Goal: Find specific page/section: Find specific page/section

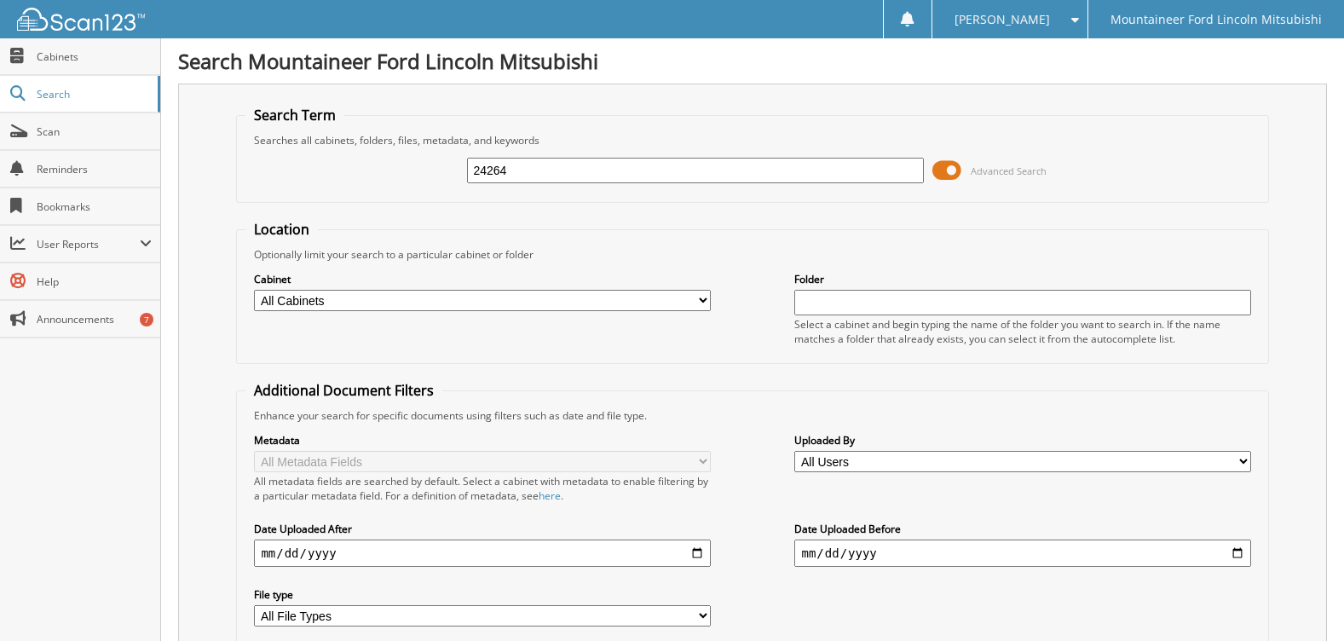
type input "24264"
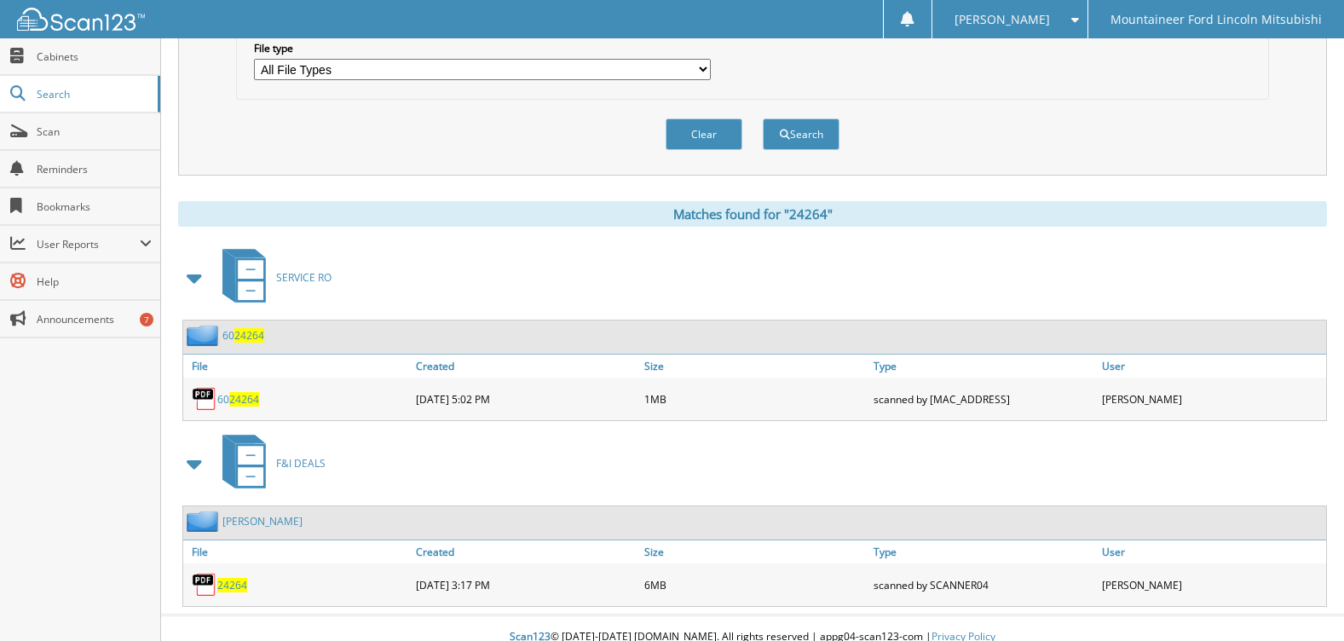
scroll to position [564, 0]
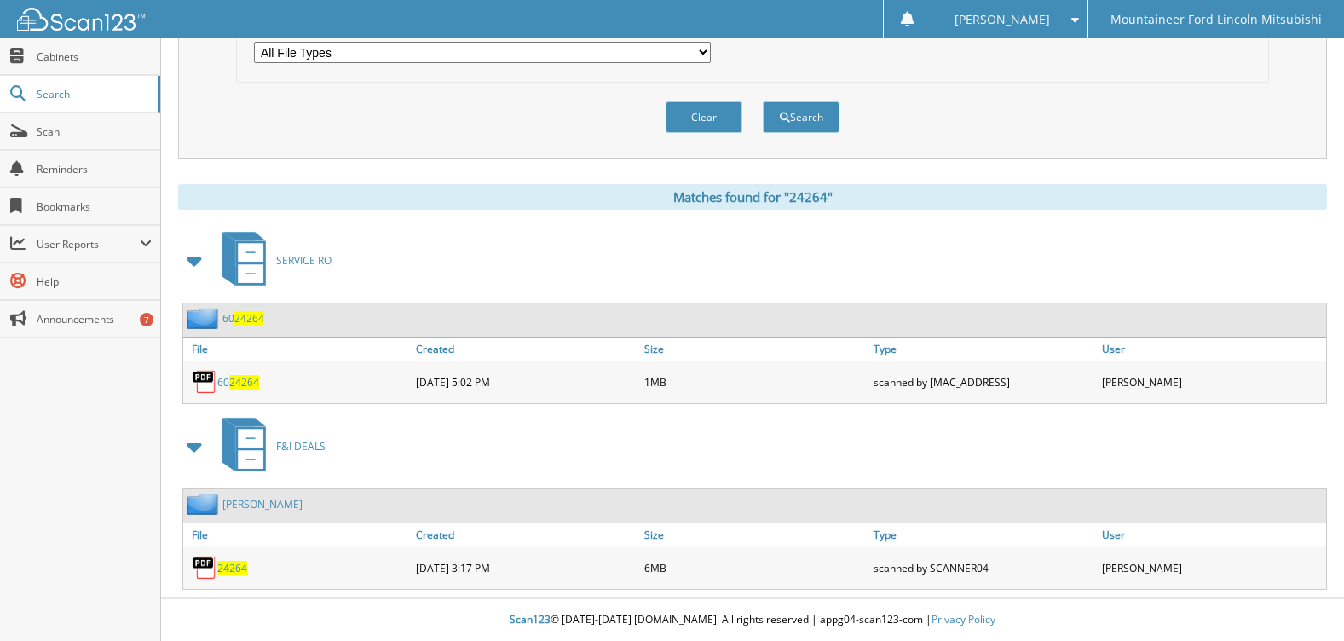
click at [243, 573] on span "24264" at bounding box center [232, 568] width 30 height 14
click at [239, 565] on span "24264" at bounding box center [232, 568] width 30 height 14
click at [230, 564] on span "24264" at bounding box center [232, 568] width 30 height 14
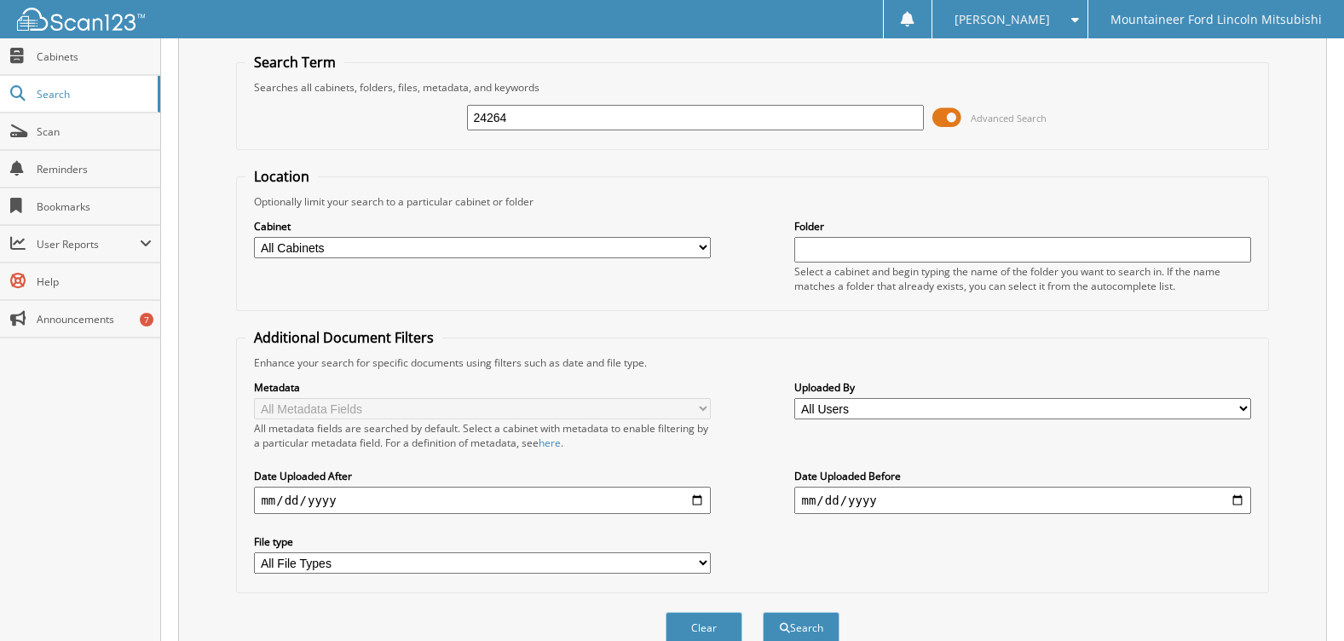
scroll to position [0, 0]
